Goal: Find specific page/section

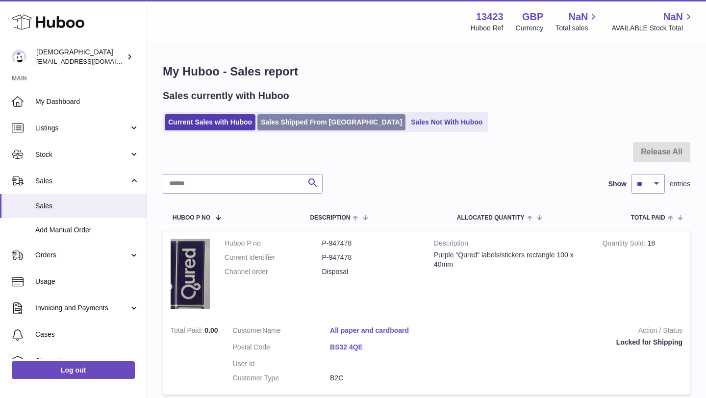
click at [296, 121] on link "Sales Shipped From [GEOGRAPHIC_DATA]" at bounding box center [331, 122] width 148 height 16
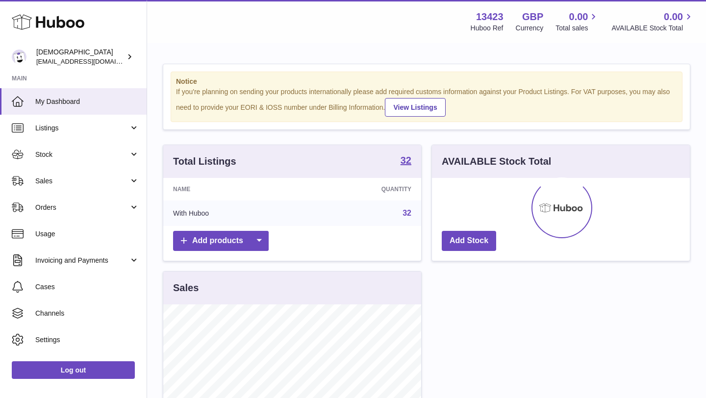
scroll to position [153, 258]
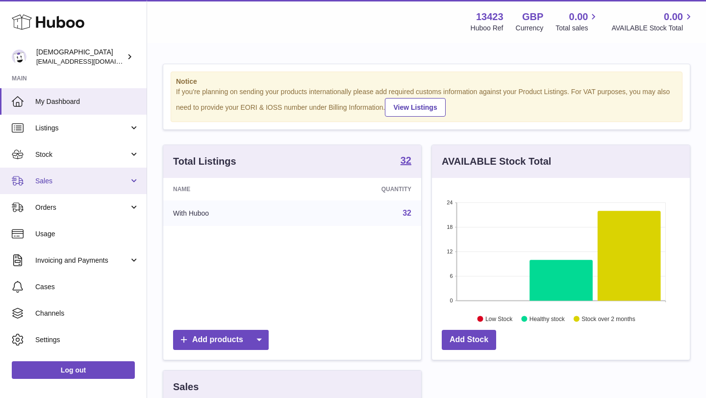
click at [90, 182] on span "Sales" at bounding box center [82, 180] width 94 height 9
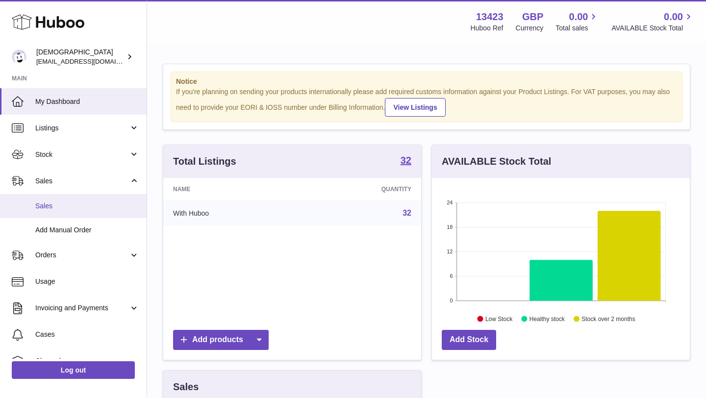
click at [85, 203] on span "Sales" at bounding box center [87, 205] width 104 height 9
